Goal: Task Accomplishment & Management: Use online tool/utility

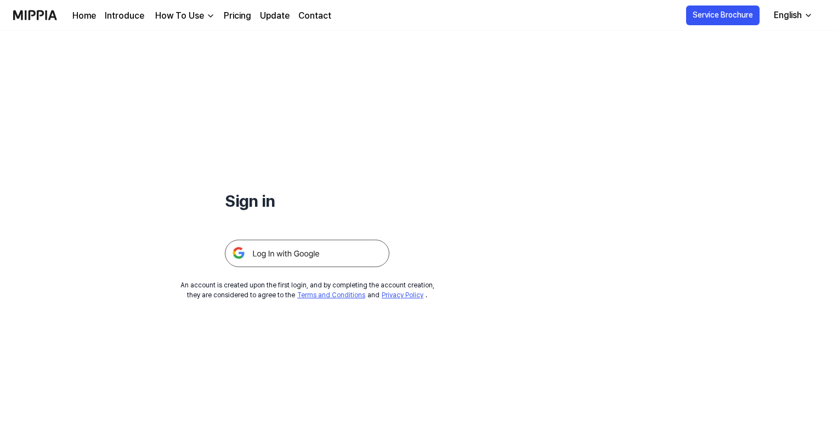
click at [351, 246] on img at bounding box center [307, 253] width 165 height 27
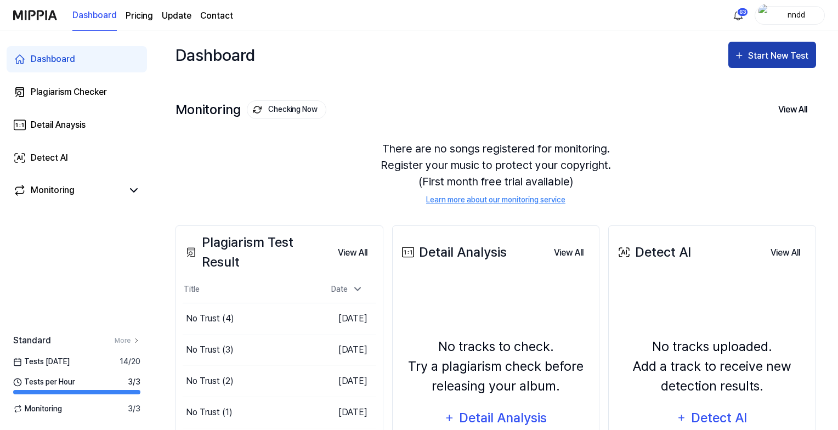
click at [752, 61] on div "Start New Test" at bounding box center [779, 56] width 63 height 14
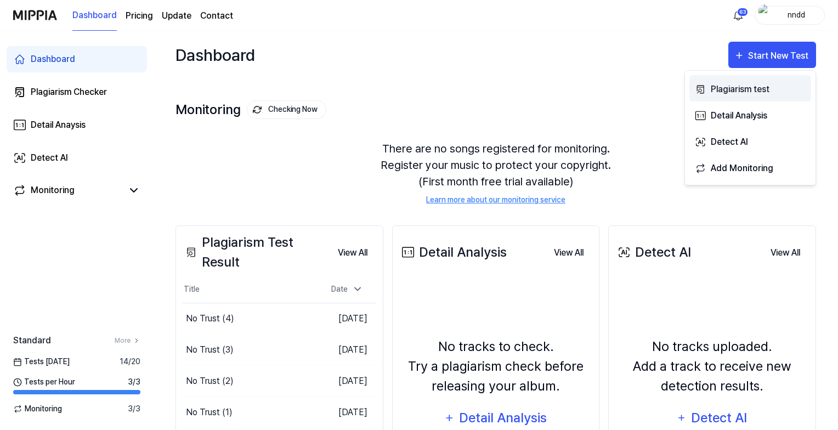
click at [706, 86] on button "Plagiarism test" at bounding box center [750, 88] width 122 height 26
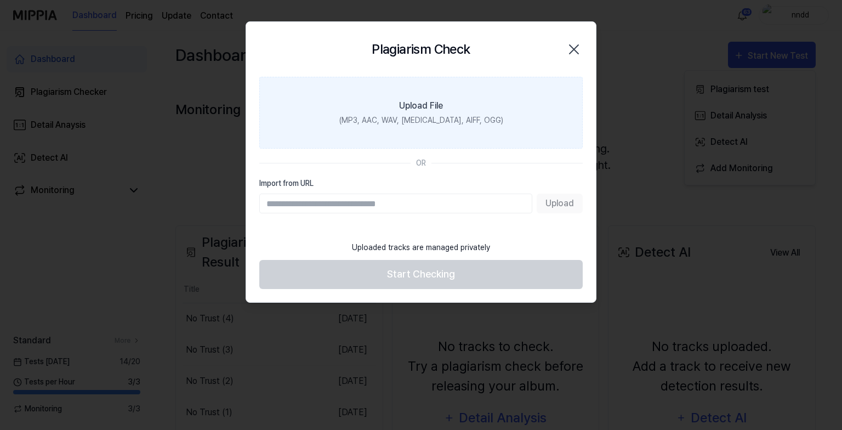
click at [500, 88] on label "Upload File (MP3, AAC, WAV, [MEDICAL_DATA], AIFF, OGG)" at bounding box center [421, 113] width 324 height 72
click at [0, 0] on input "Upload File (MP3, AAC, WAV, [MEDICAL_DATA], AIFF, OGG)" at bounding box center [0, 0] width 0 height 0
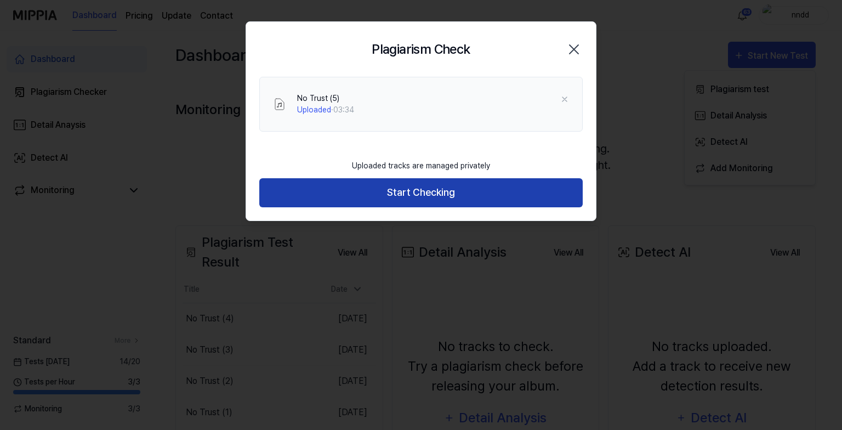
click at [383, 198] on button "Start Checking" at bounding box center [421, 192] width 324 height 29
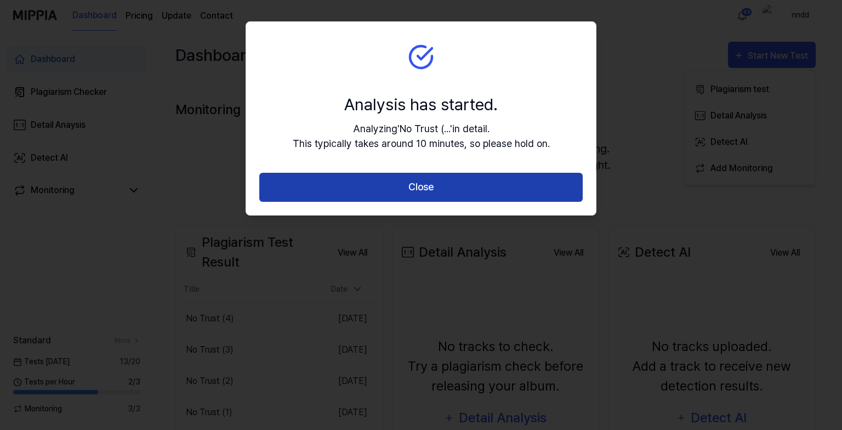
click at [397, 178] on button "Close" at bounding box center [421, 187] width 324 height 29
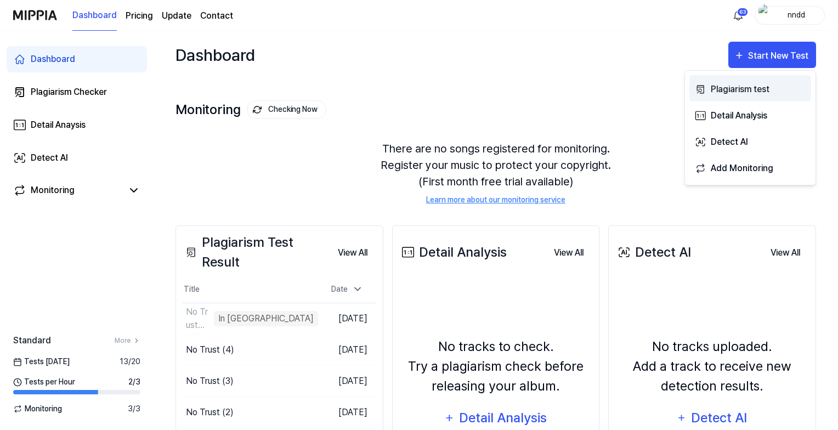
click at [754, 79] on button "Plagiarism test" at bounding box center [750, 88] width 122 height 26
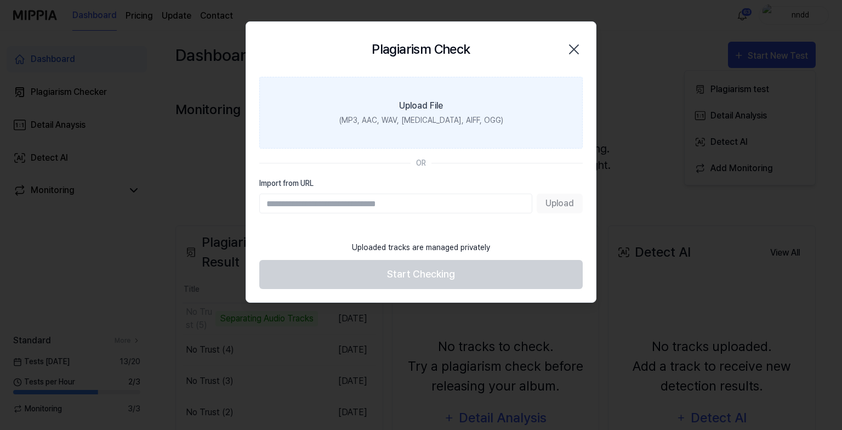
click at [421, 133] on label "Upload File (MP3, AAC, WAV, FLAC, AIFF, OGG)" at bounding box center [421, 113] width 324 height 72
click at [0, 0] on input "Upload File (MP3, AAC, WAV, FLAC, AIFF, OGG)" at bounding box center [0, 0] width 0 height 0
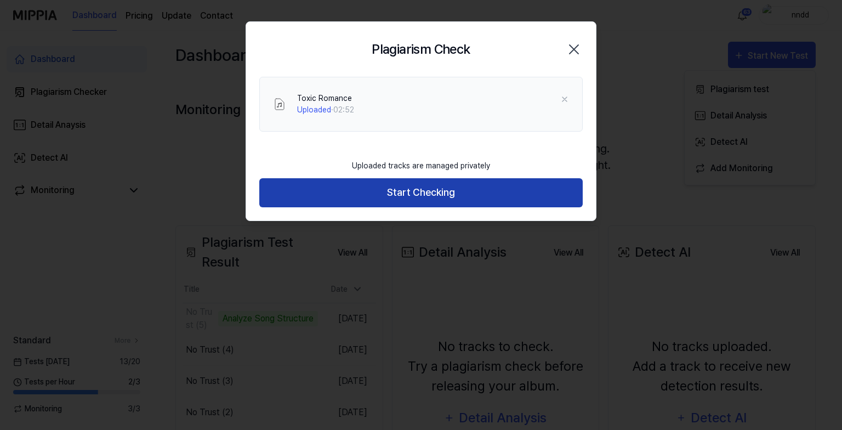
click at [387, 183] on button "Start Checking" at bounding box center [421, 192] width 324 height 29
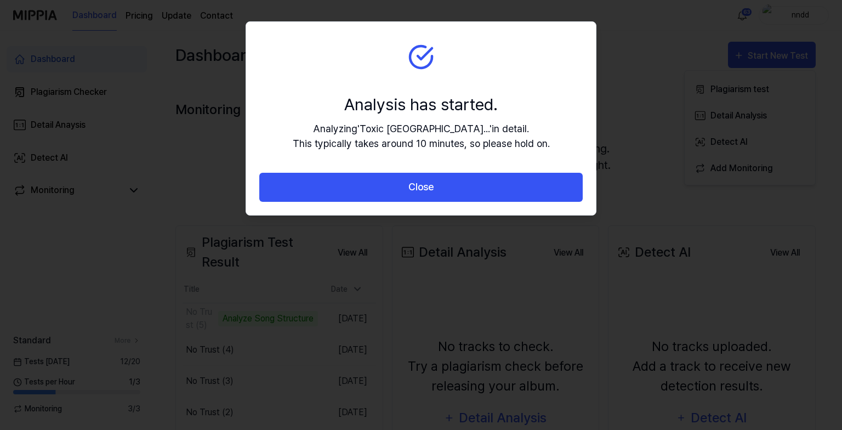
click at [387, 183] on button "Close" at bounding box center [421, 187] width 324 height 29
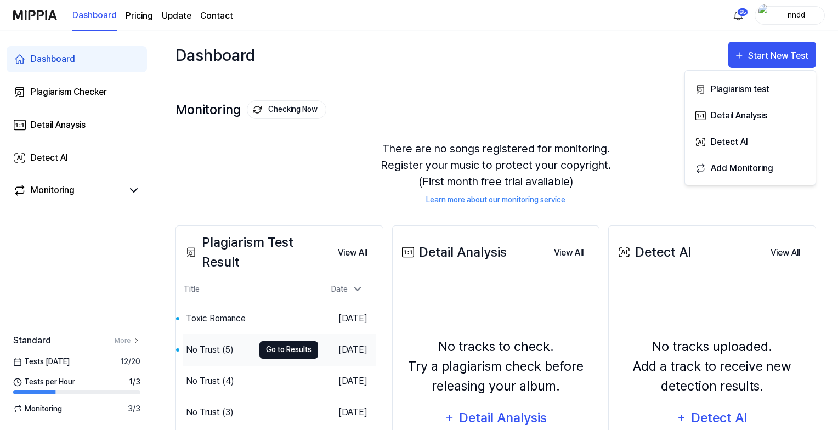
click at [287, 347] on button "Go to Results" at bounding box center [288, 350] width 59 height 18
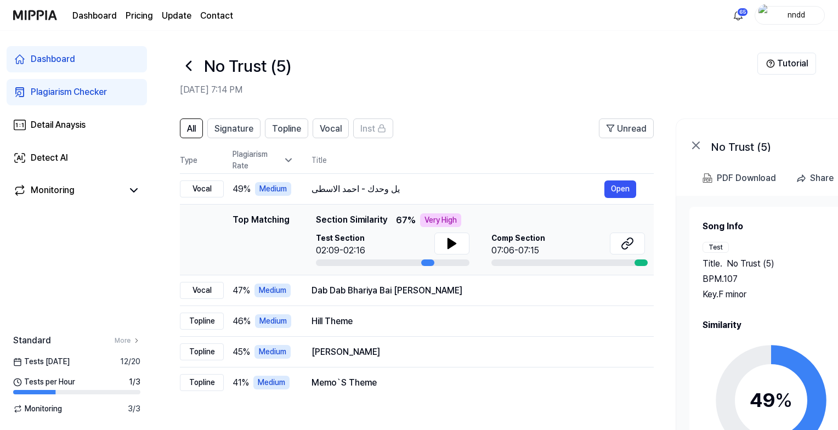
click at [184, 72] on icon at bounding box center [189, 66] width 18 height 18
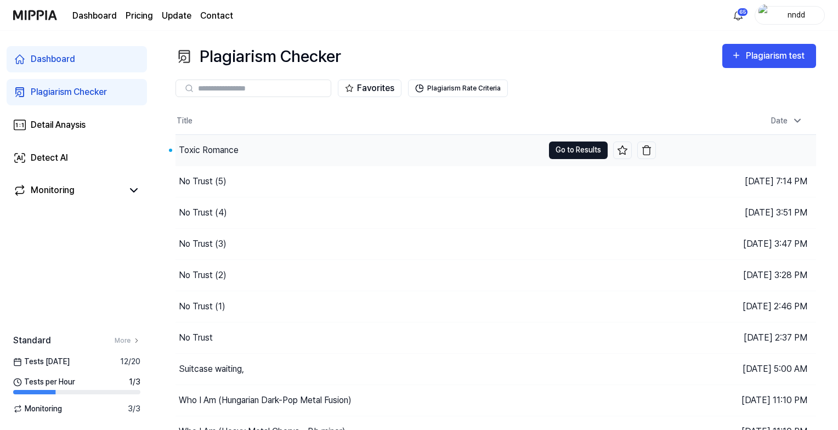
click at [580, 145] on button "Go to Results" at bounding box center [578, 151] width 59 height 18
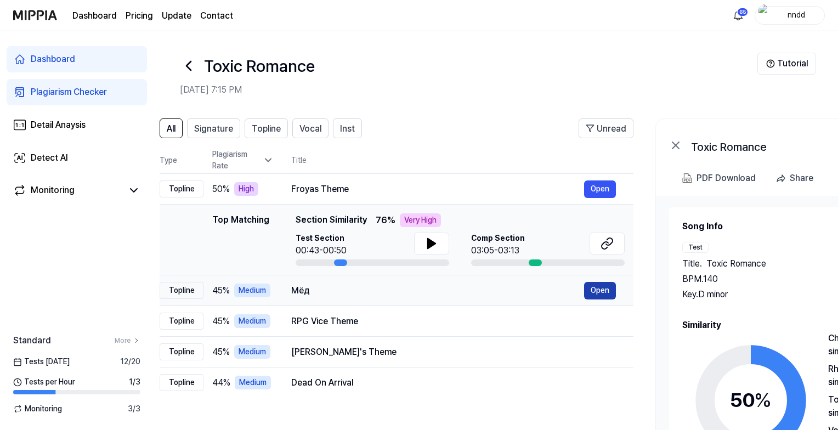
scroll to position [0, 20]
drag, startPoint x: 712, startPoint y: 258, endPoint x: 612, endPoint y: 296, distance: 107.3
click at [612, 296] on div "Мёд Open" at bounding box center [454, 291] width 325 height 18
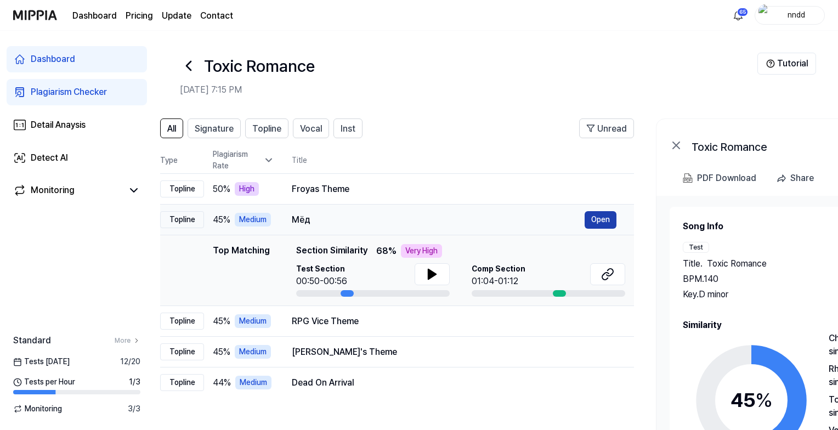
click at [612, 296] on div at bounding box center [549, 293] width 154 height 7
click at [480, 189] on div "Froyas Theme" at bounding box center [438, 189] width 293 height 13
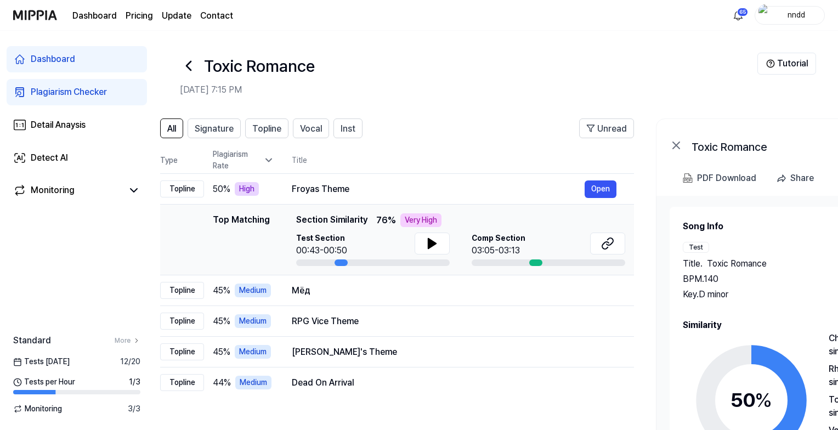
scroll to position [0, 22]
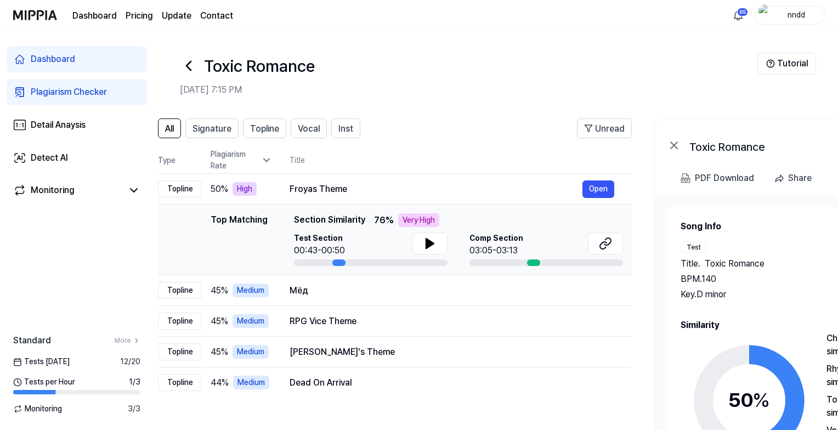
click at [681, 197] on div "Song Info Test Title . Toxic Romance BPM. 140 Key. D minor Comp Title . Froyas …" at bounding box center [830, 354] width 353 height 316
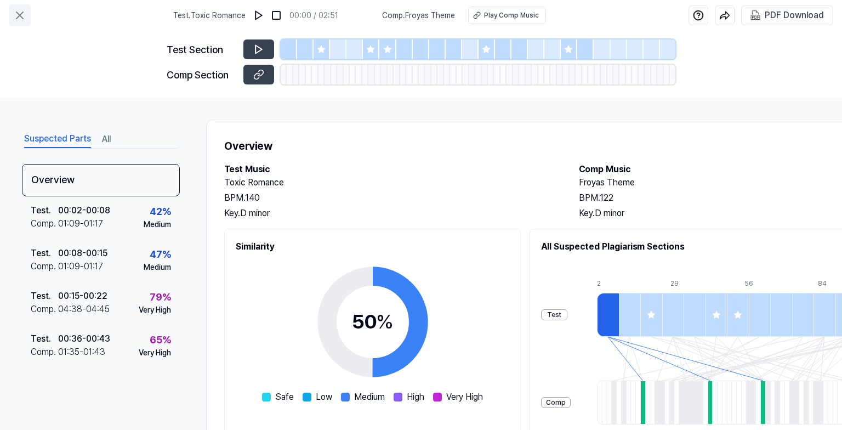
click at [19, 15] on icon at bounding box center [19, 15] width 7 height 7
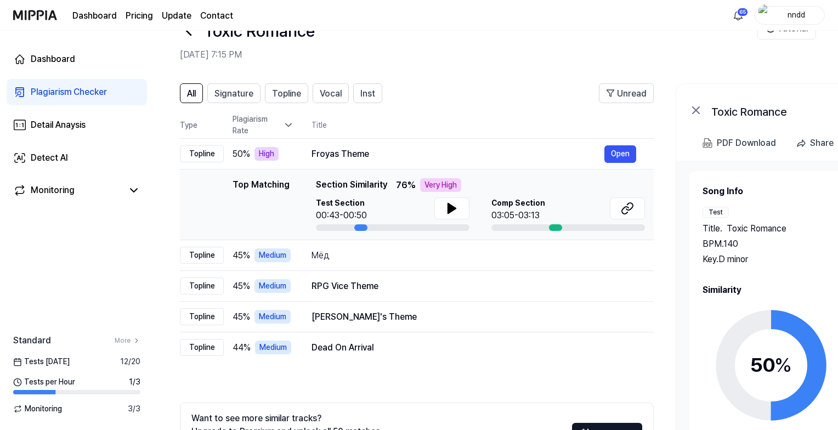
scroll to position [37, 0]
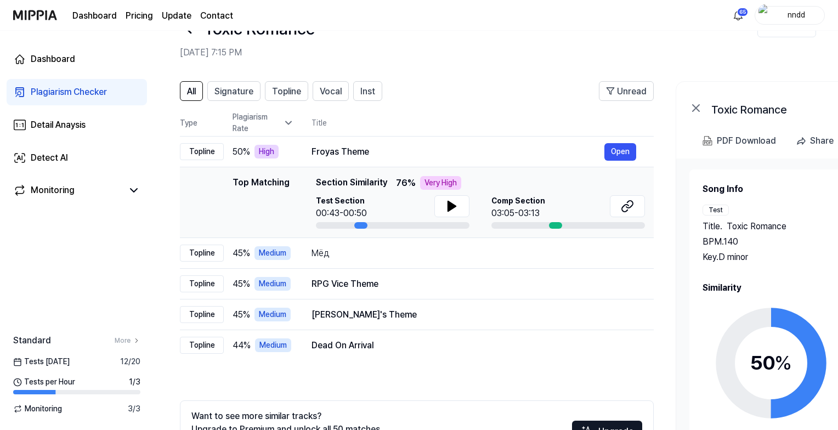
drag, startPoint x: 439, startPoint y: 146, endPoint x: 516, endPoint y: 65, distance: 111.4
click at [516, 65] on header "Toxic Romance Sep 7, 2025, 7:15 PM Tutorial" at bounding box center [496, 31] width 684 height 77
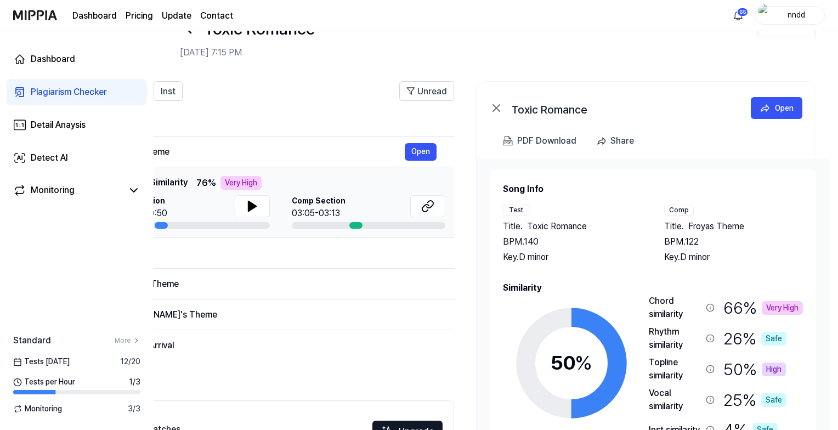
scroll to position [33, 0]
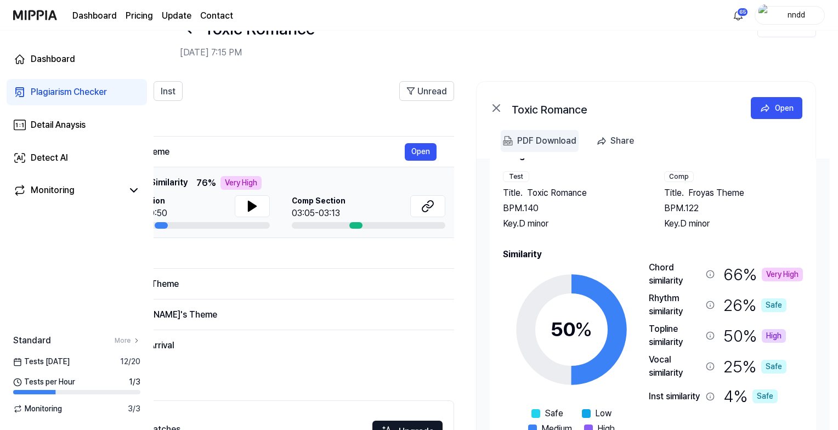
click at [544, 142] on div "PDF Download" at bounding box center [546, 141] width 59 height 14
click at [56, 100] on link "Plagiarism Checker" at bounding box center [77, 92] width 140 height 26
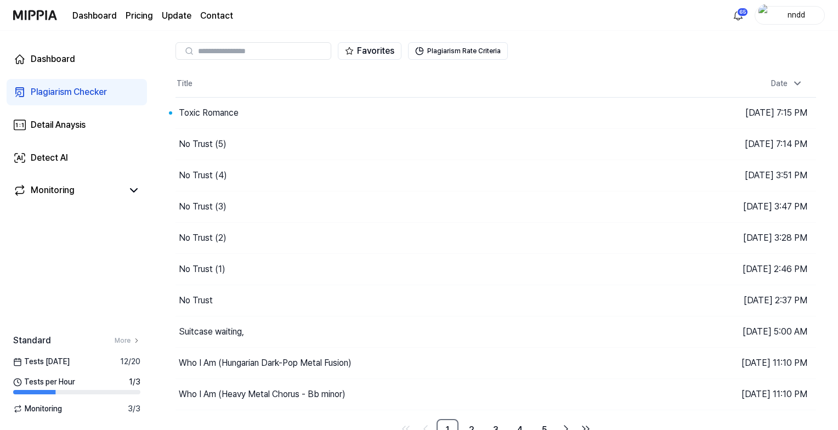
scroll to position [0, 0]
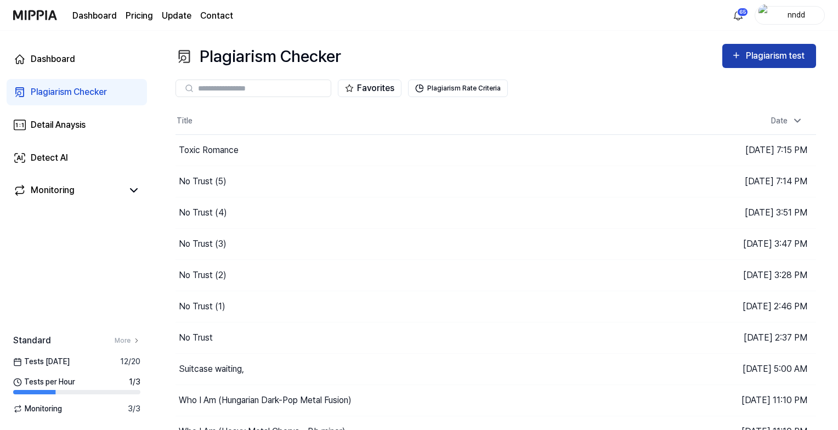
click at [743, 65] on button "Plagiarism test" at bounding box center [769, 56] width 94 height 24
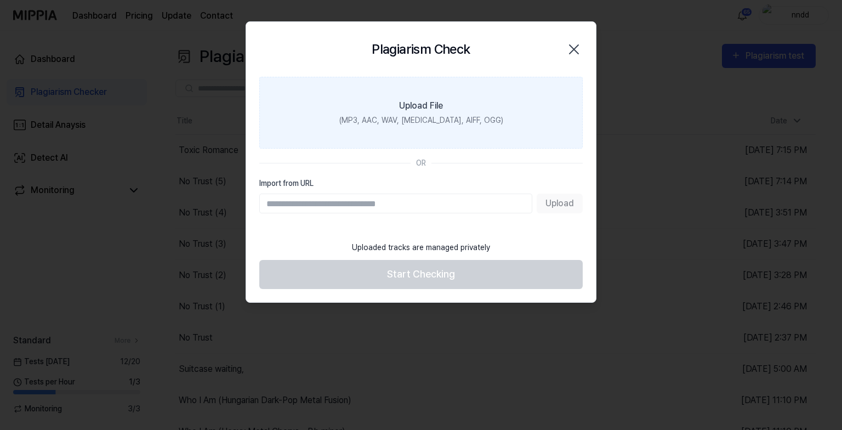
click at [451, 124] on div "(MP3, AAC, WAV, FLAC, AIFF, OGG)" at bounding box center [422, 121] width 164 height 12
click at [0, 0] on input "Upload File (MP3, AAC, WAV, FLAC, AIFF, OGG)" at bounding box center [0, 0] width 0 height 0
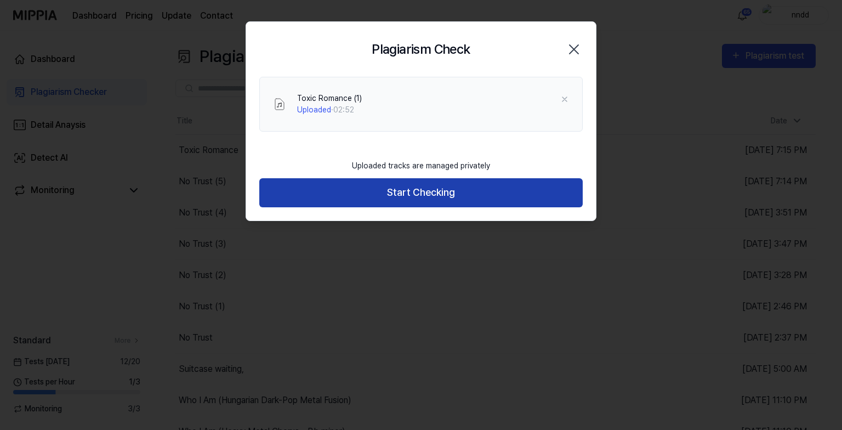
click at [394, 194] on button "Start Checking" at bounding box center [421, 192] width 324 height 29
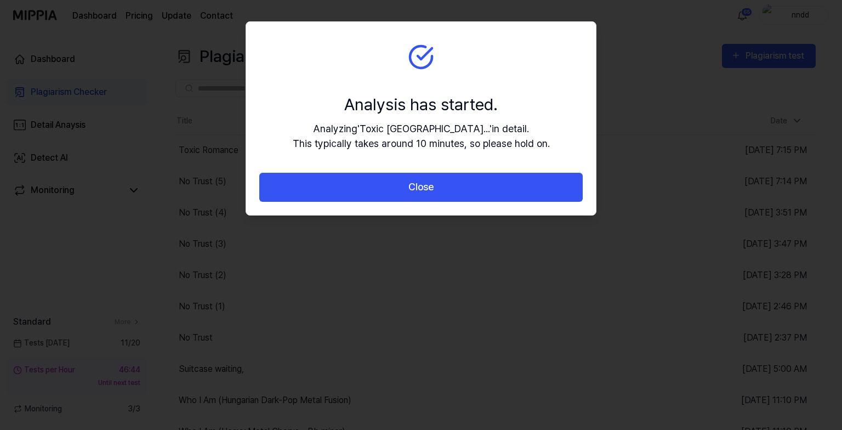
click at [394, 194] on button "Close" at bounding box center [421, 187] width 324 height 29
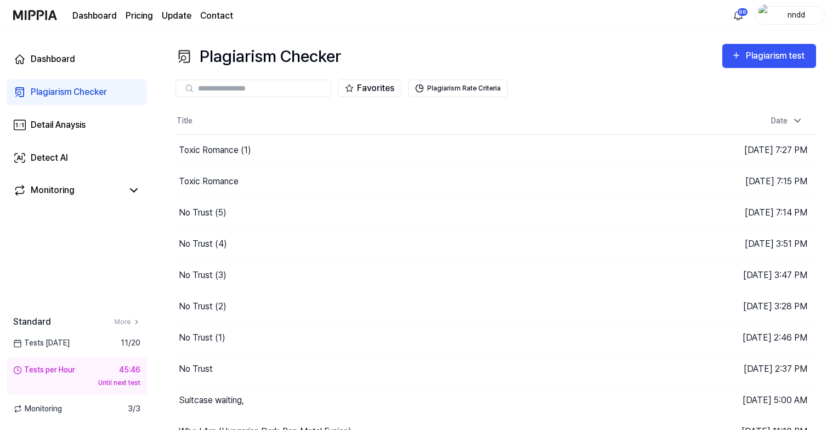
click at [53, 386] on div "Until next test" at bounding box center [76, 383] width 127 height 10
click at [29, 54] on link "Dashboard" at bounding box center [77, 59] width 140 height 26
